Goal: Navigation & Orientation: Find specific page/section

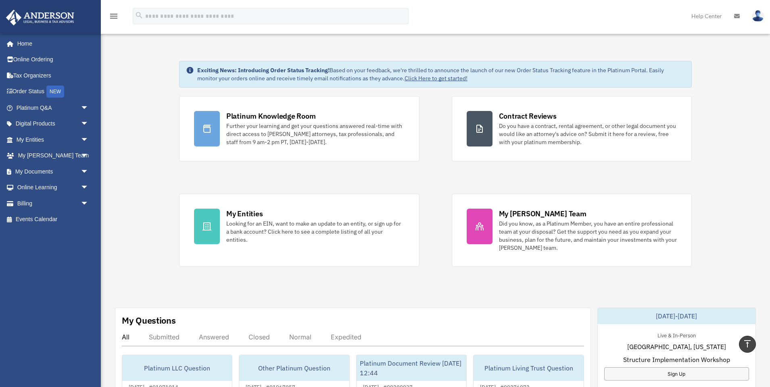
scroll to position [178, 0]
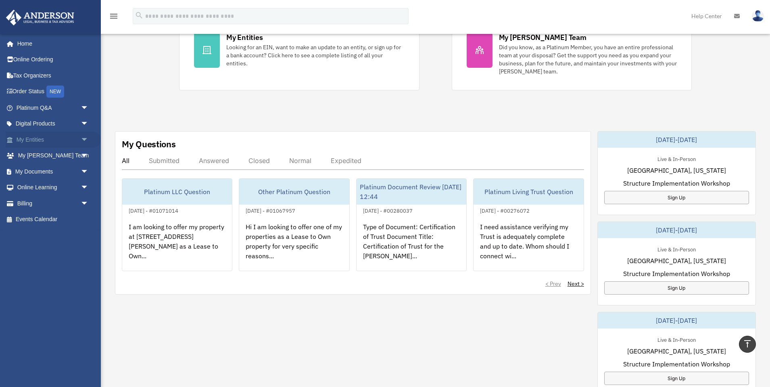
click at [38, 137] on link "My Entities arrow_drop_down" at bounding box center [53, 140] width 95 height 16
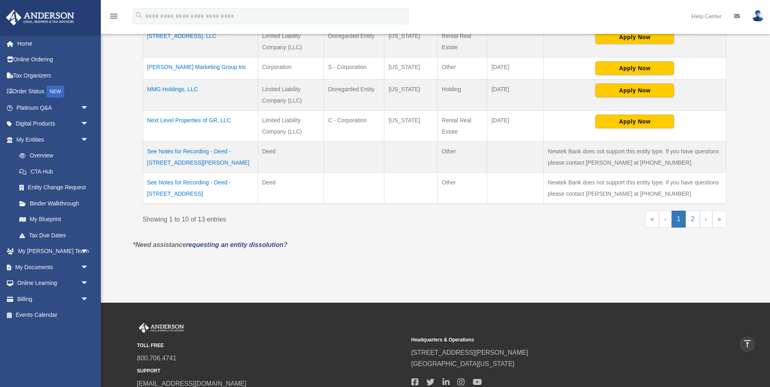
scroll to position [340, 0]
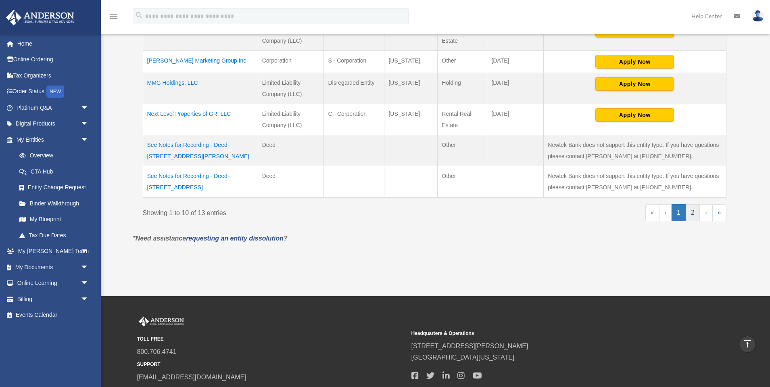
click at [691, 214] on link "2" at bounding box center [693, 212] width 14 height 17
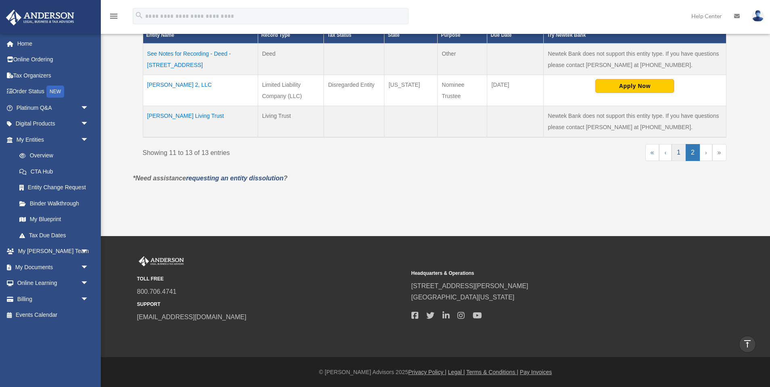
click at [683, 154] on link "1" at bounding box center [679, 152] width 14 height 17
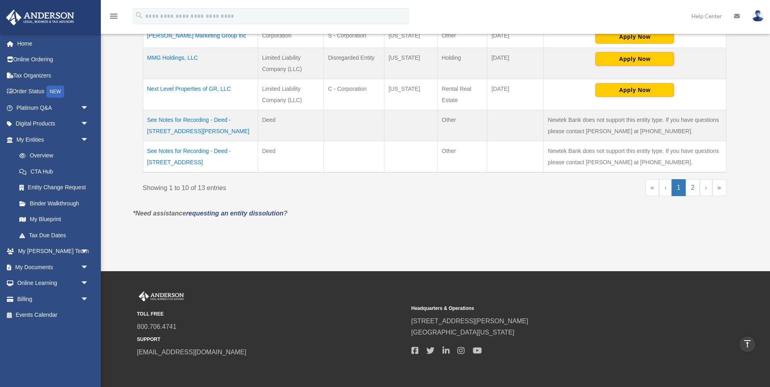
scroll to position [382, 0]
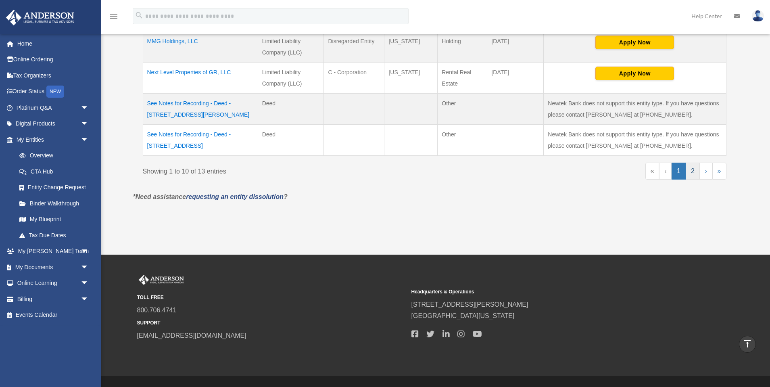
click at [695, 170] on link "2" at bounding box center [693, 171] width 14 height 17
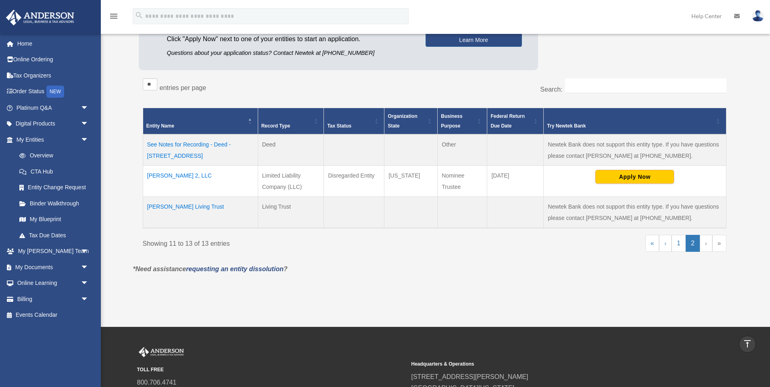
scroll to position [0, 0]
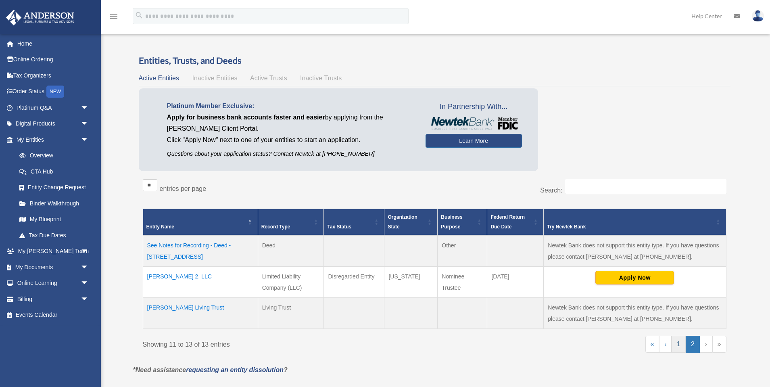
click at [679, 343] on link "1" at bounding box center [679, 344] width 14 height 17
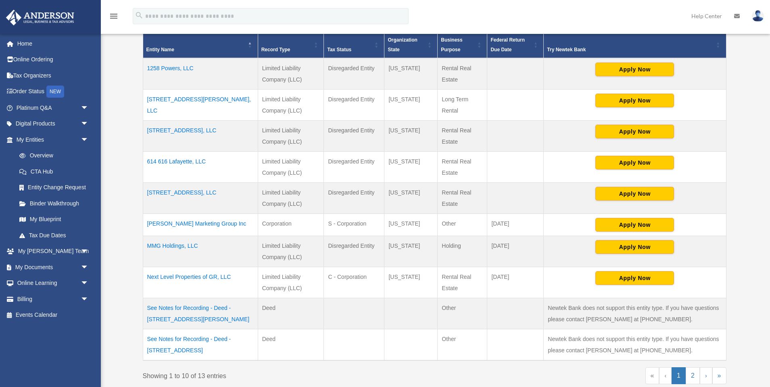
scroll to position [180, 0]
